Goal: Information Seeking & Learning: Learn about a topic

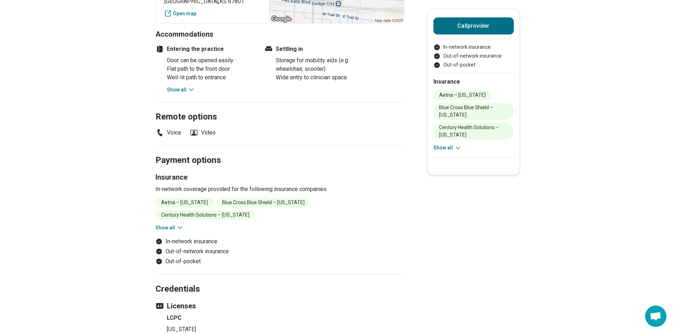
scroll to position [356, 0]
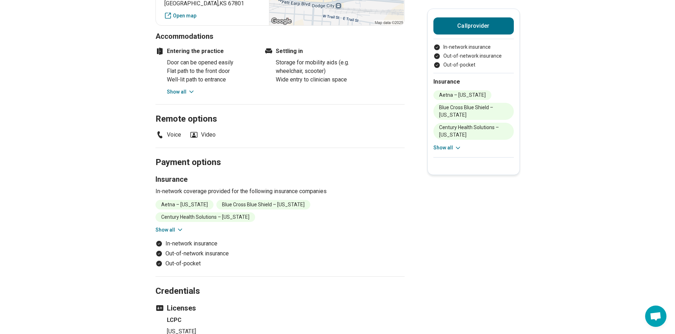
click at [454, 147] on button "Show all" at bounding box center [447, 147] width 28 height 7
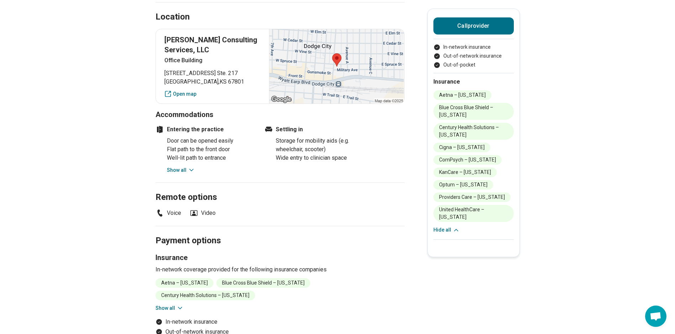
scroll to position [249, 0]
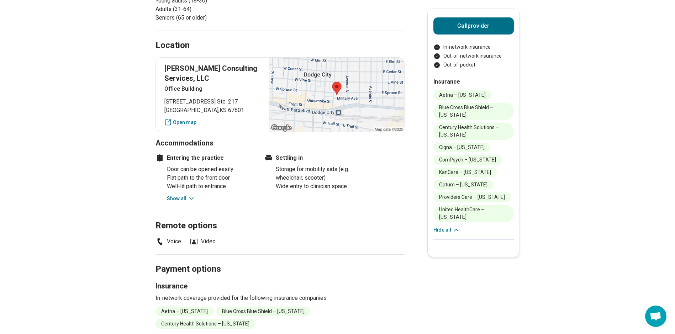
click at [446, 226] on button "Hide all" at bounding box center [446, 229] width 26 height 7
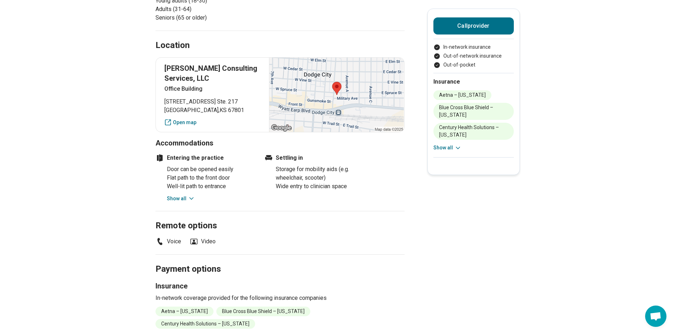
click at [187, 198] on button "Show all" at bounding box center [181, 198] width 28 height 7
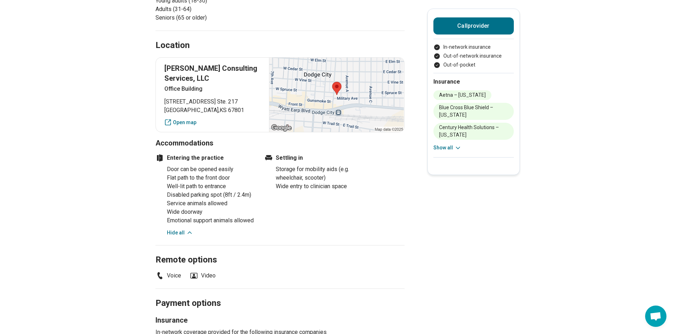
click at [174, 237] on button "Hide all" at bounding box center [180, 232] width 26 height 7
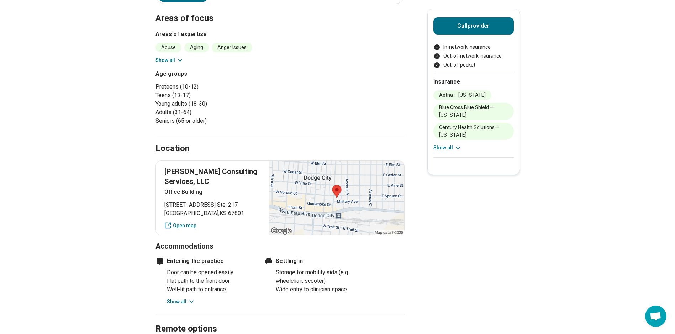
scroll to position [142, 0]
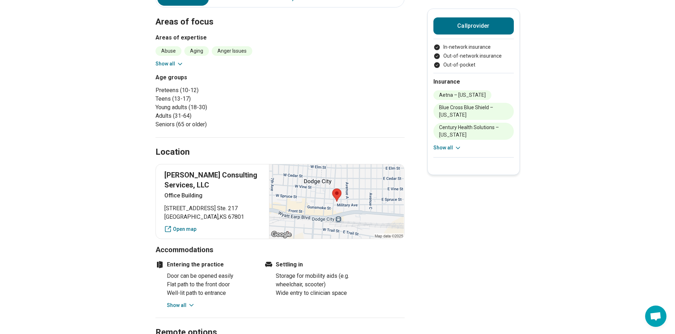
click at [164, 63] on button "Show all" at bounding box center [170, 63] width 28 height 7
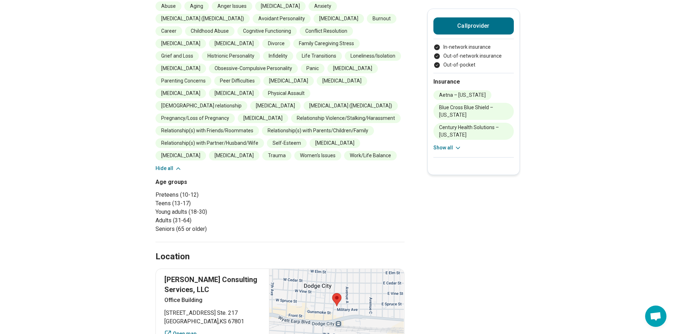
scroll to position [214, 0]
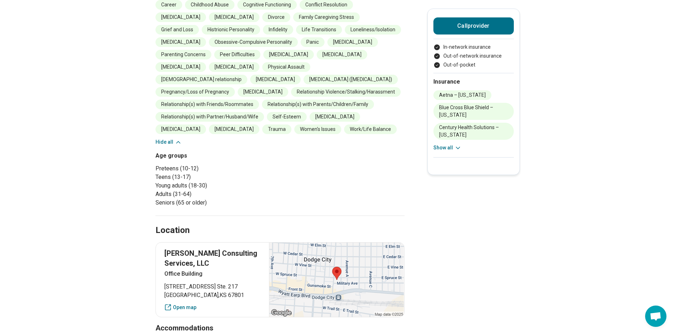
click at [162, 140] on button "Hide all" at bounding box center [169, 141] width 26 height 7
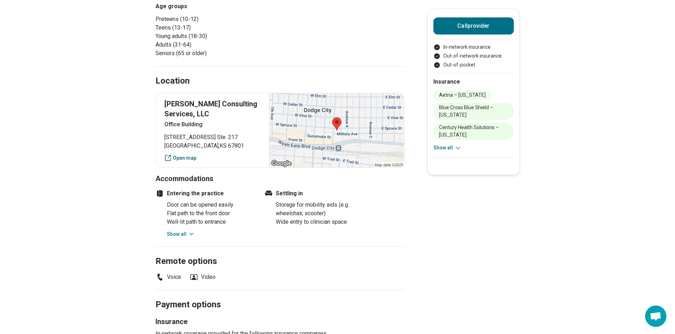
click at [182, 157] on link "Open map" at bounding box center [212, 157] width 96 height 7
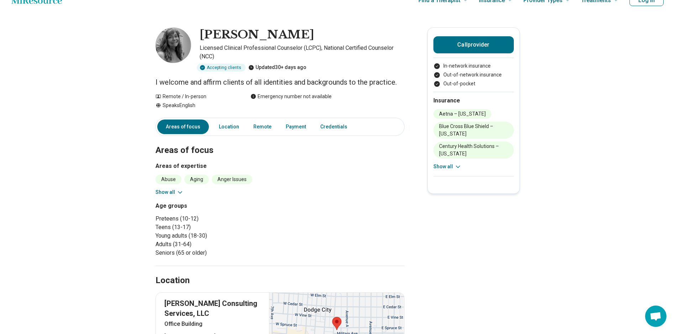
scroll to position [0, 0]
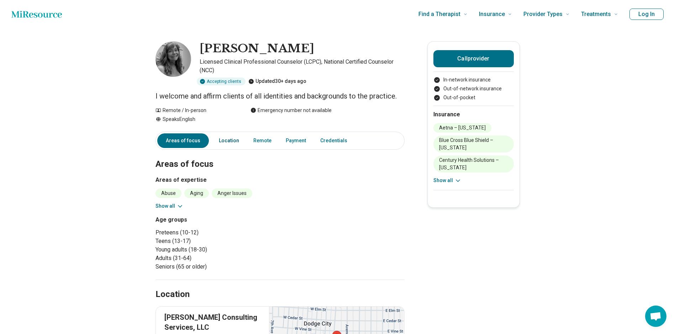
click at [230, 142] on link "Location" at bounding box center [229, 140] width 29 height 15
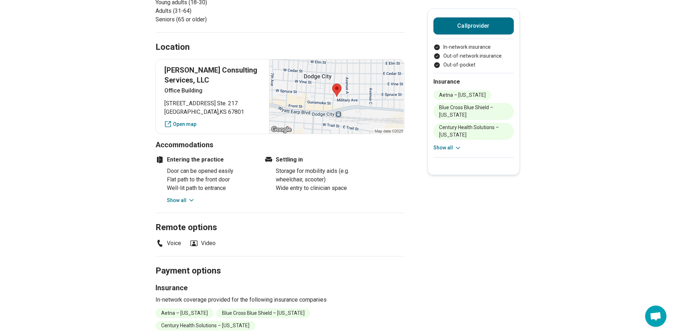
scroll to position [289, 0]
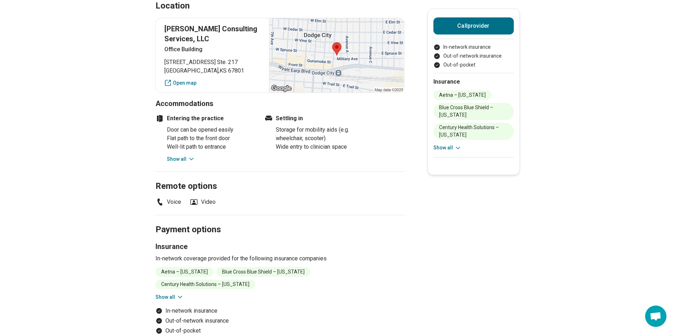
click at [175, 162] on button "Show all" at bounding box center [181, 159] width 28 height 7
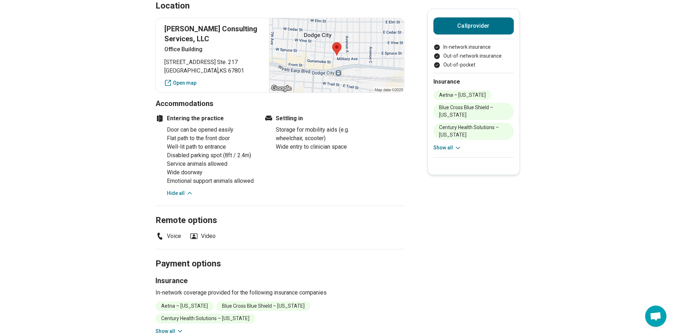
click at [179, 197] on button "Hide all" at bounding box center [180, 193] width 26 height 7
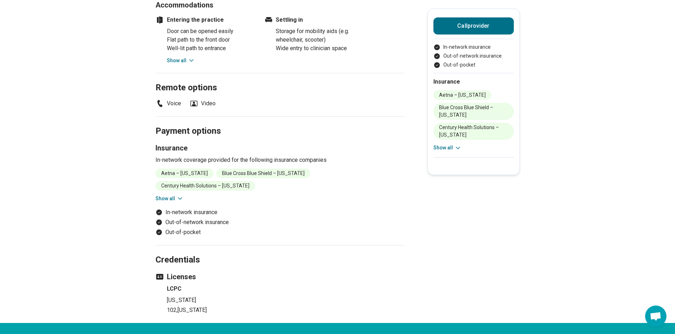
scroll to position [395, 0]
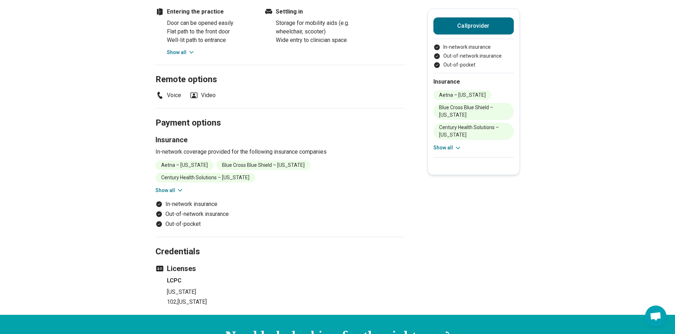
click at [176, 187] on button "Show all" at bounding box center [170, 190] width 28 height 7
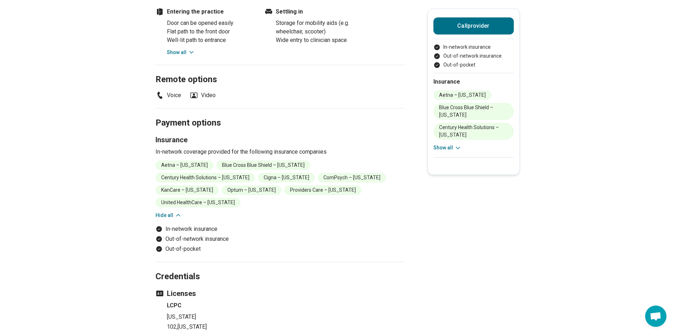
click at [161, 212] on button "Hide all" at bounding box center [169, 215] width 26 height 7
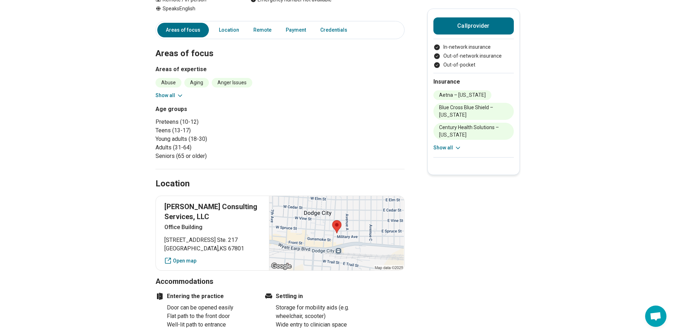
scroll to position [75, 0]
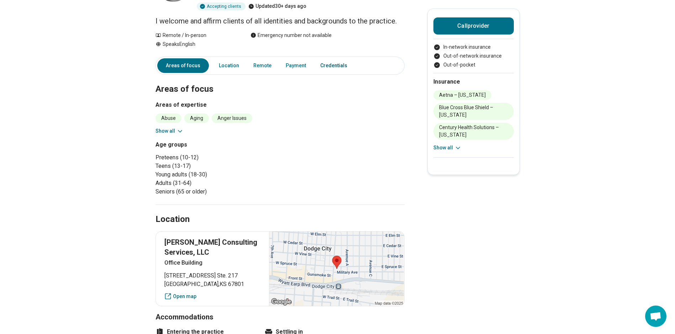
click at [327, 66] on link "Credentials" at bounding box center [336, 65] width 40 height 15
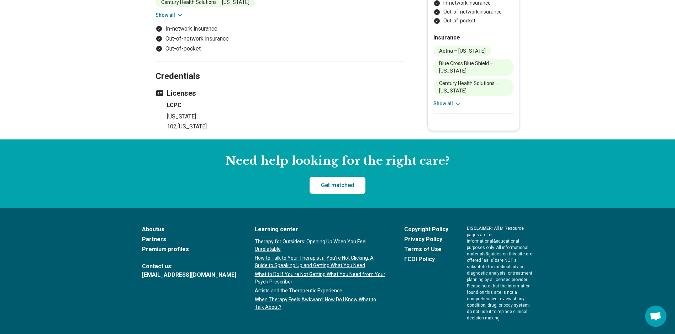
scroll to position [588, 0]
